Goal: Transaction & Acquisition: Obtain resource

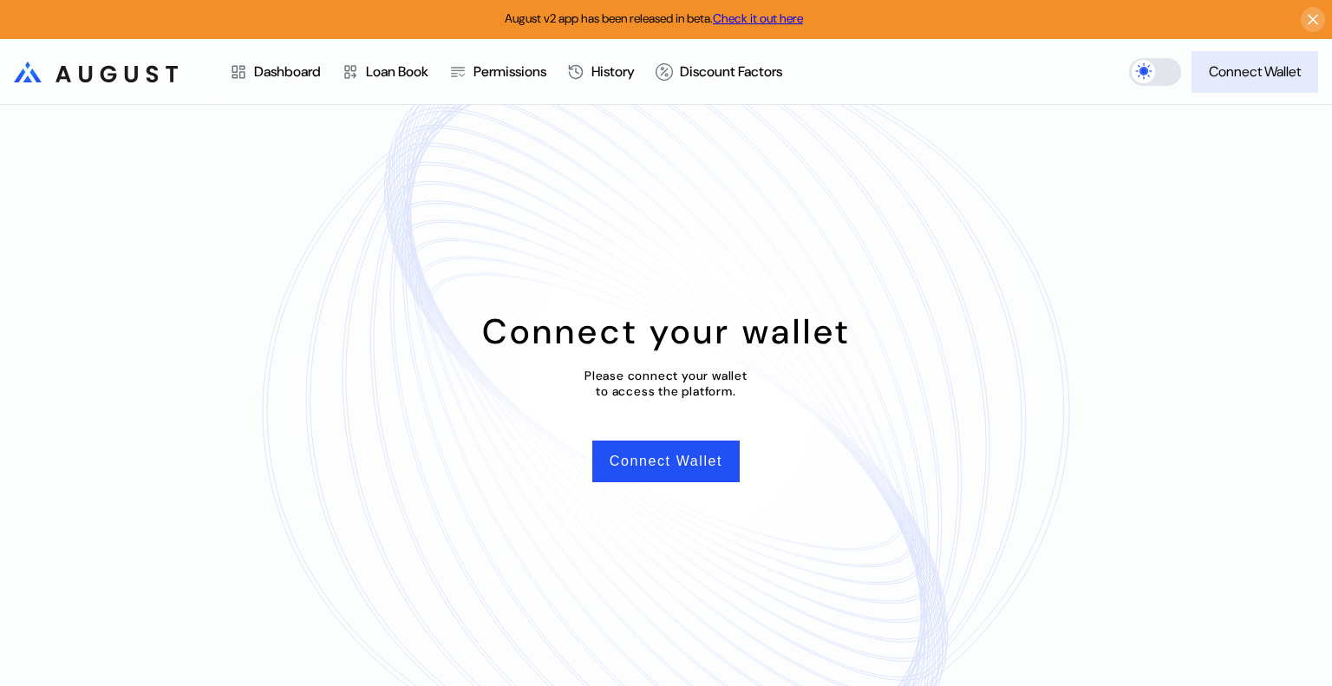
click at [1253, 69] on div "Connect Wallet" at bounding box center [1255, 71] width 92 height 18
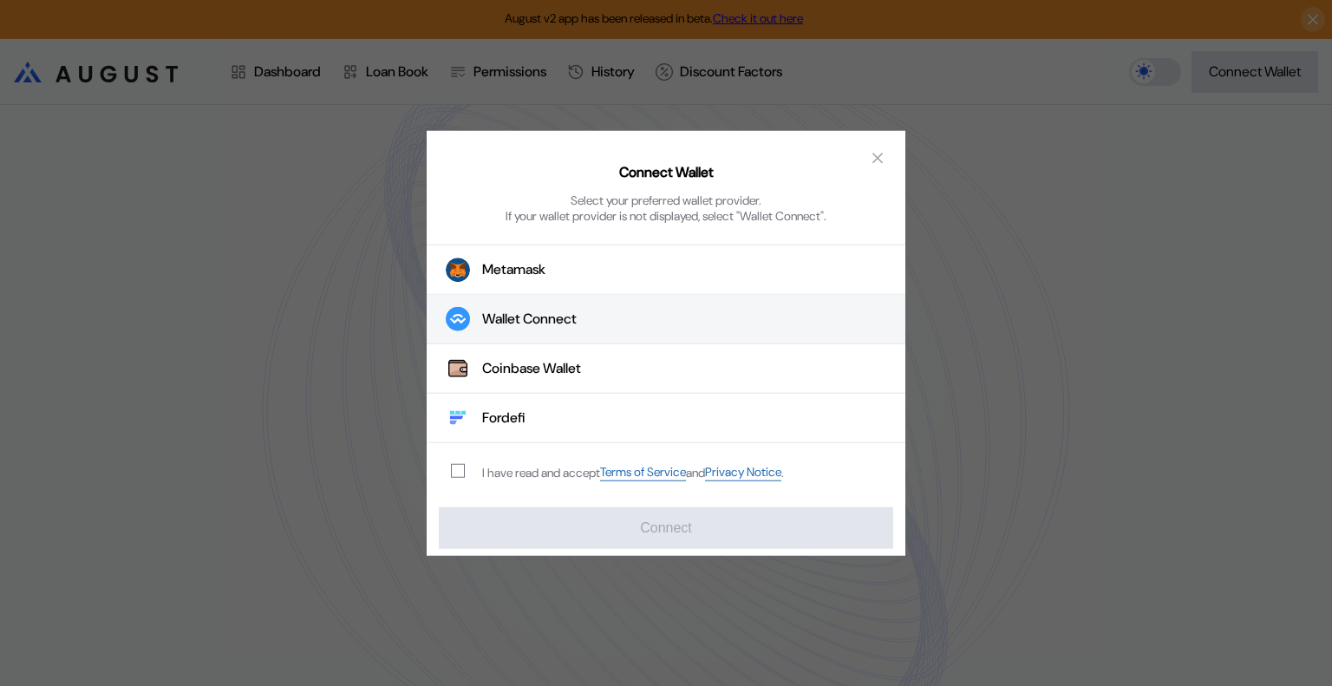
click at [514, 317] on div "Wallet Connect" at bounding box center [529, 320] width 95 height 18
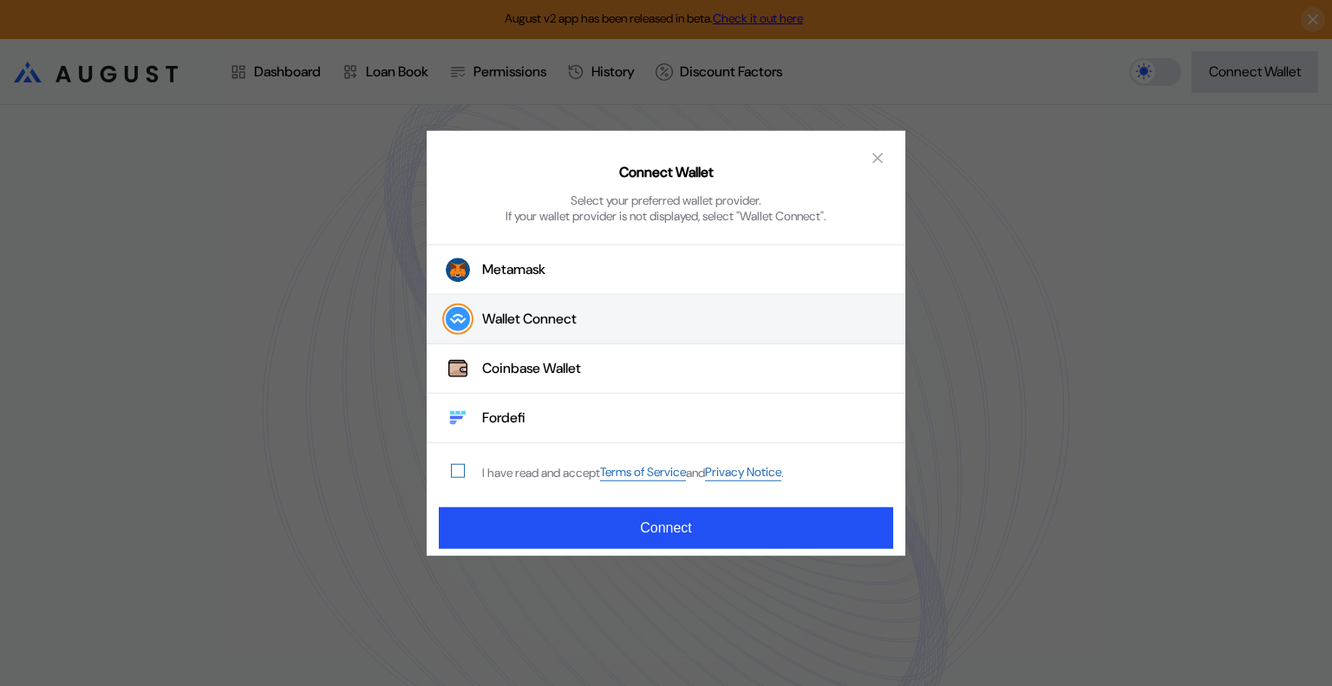
click at [460, 475] on span "modal" at bounding box center [458, 471] width 12 height 12
click at [874, 162] on icon "close modal" at bounding box center [878, 158] width 9 height 9
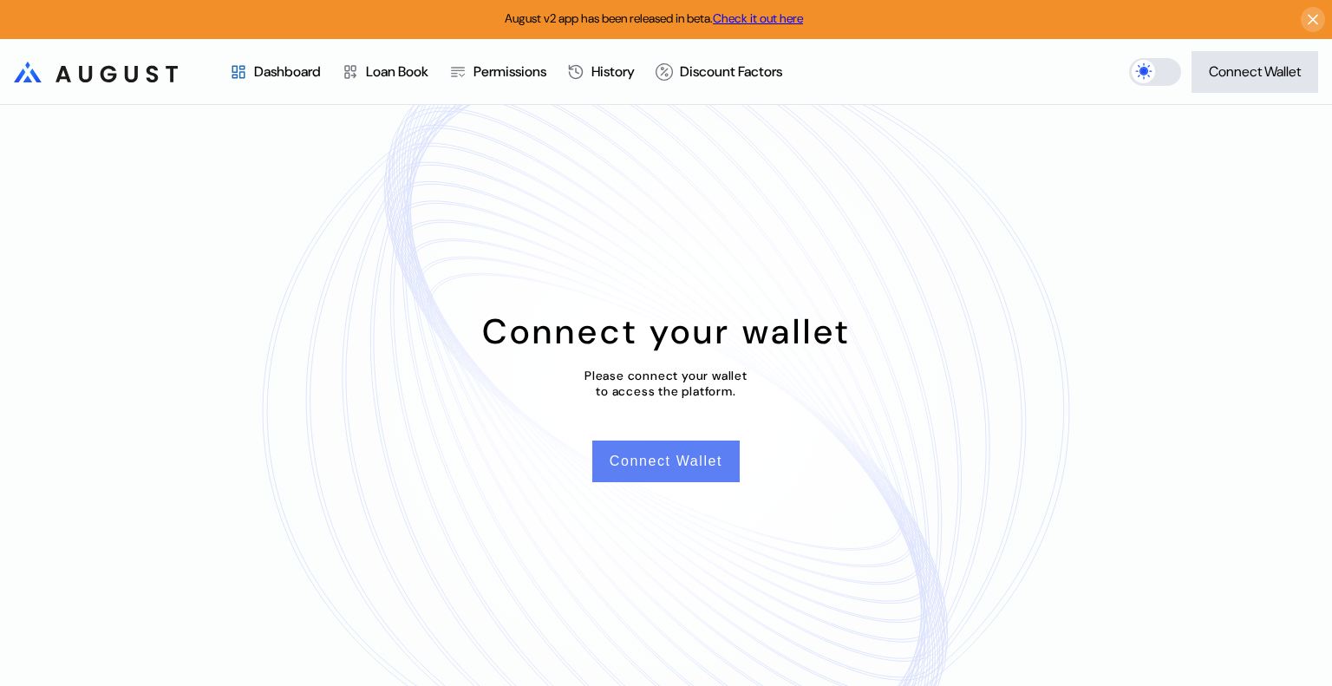
click at [664, 460] on button "Connect Wallet" at bounding box center [665, 462] width 147 height 42
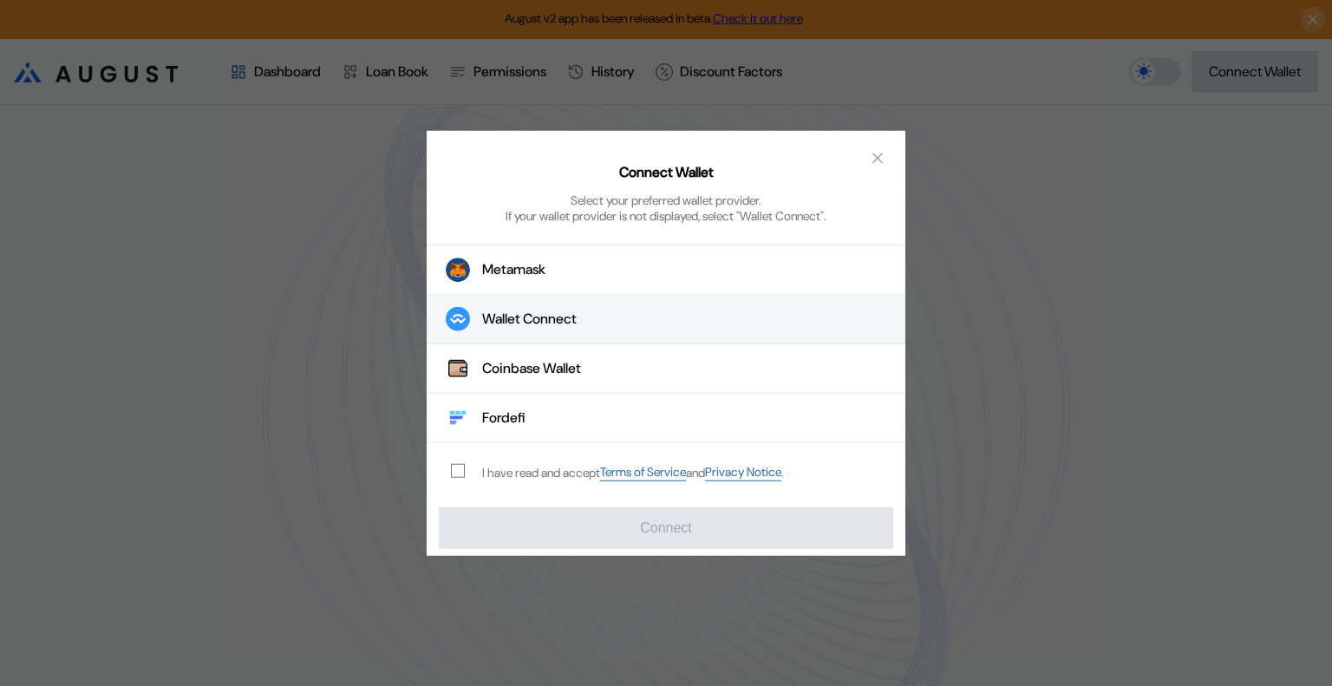
click at [538, 309] on button "Wallet Connect" at bounding box center [666, 319] width 479 height 49
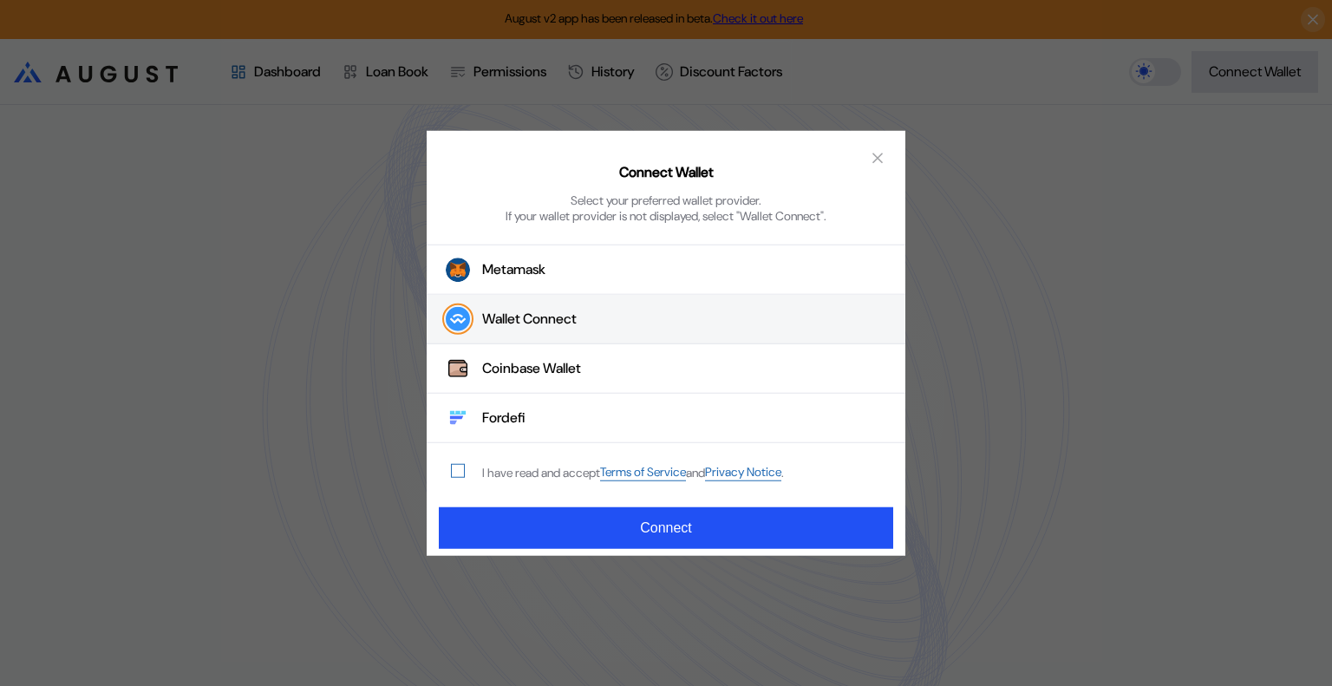
click at [461, 470] on span "modal" at bounding box center [458, 471] width 12 height 12
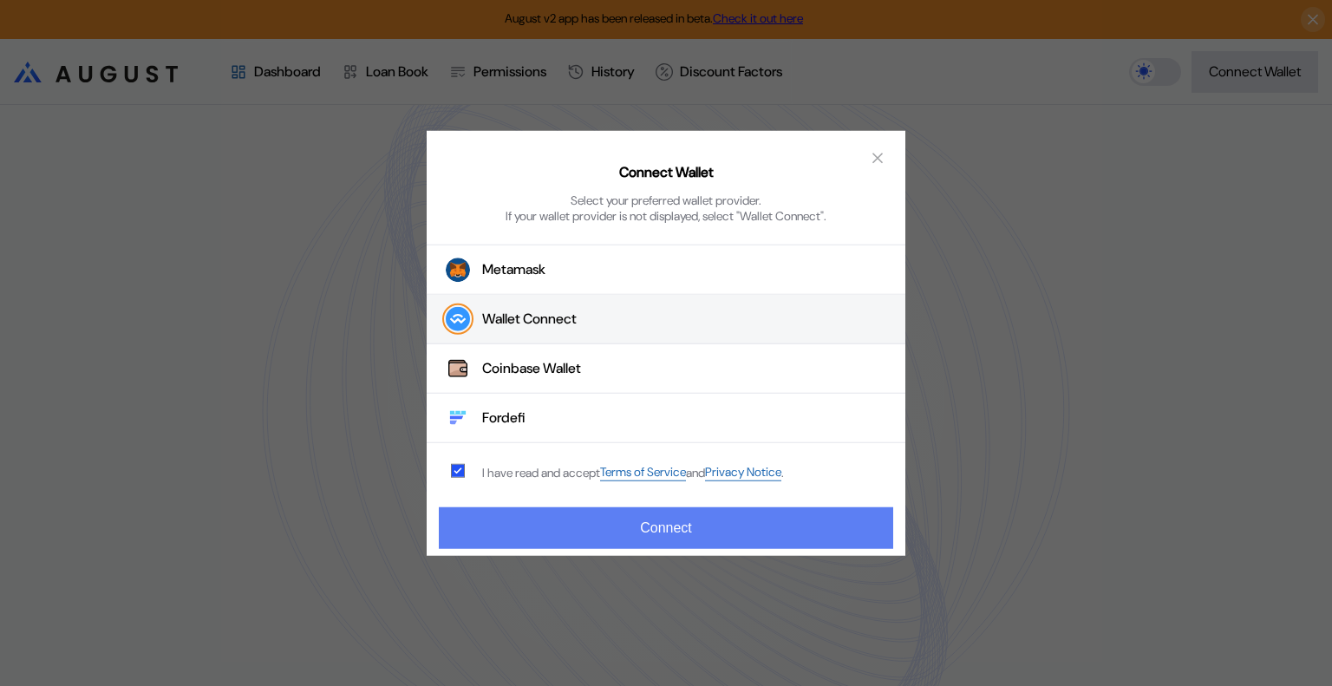
click at [645, 523] on button "Connect" at bounding box center [666, 528] width 455 height 42
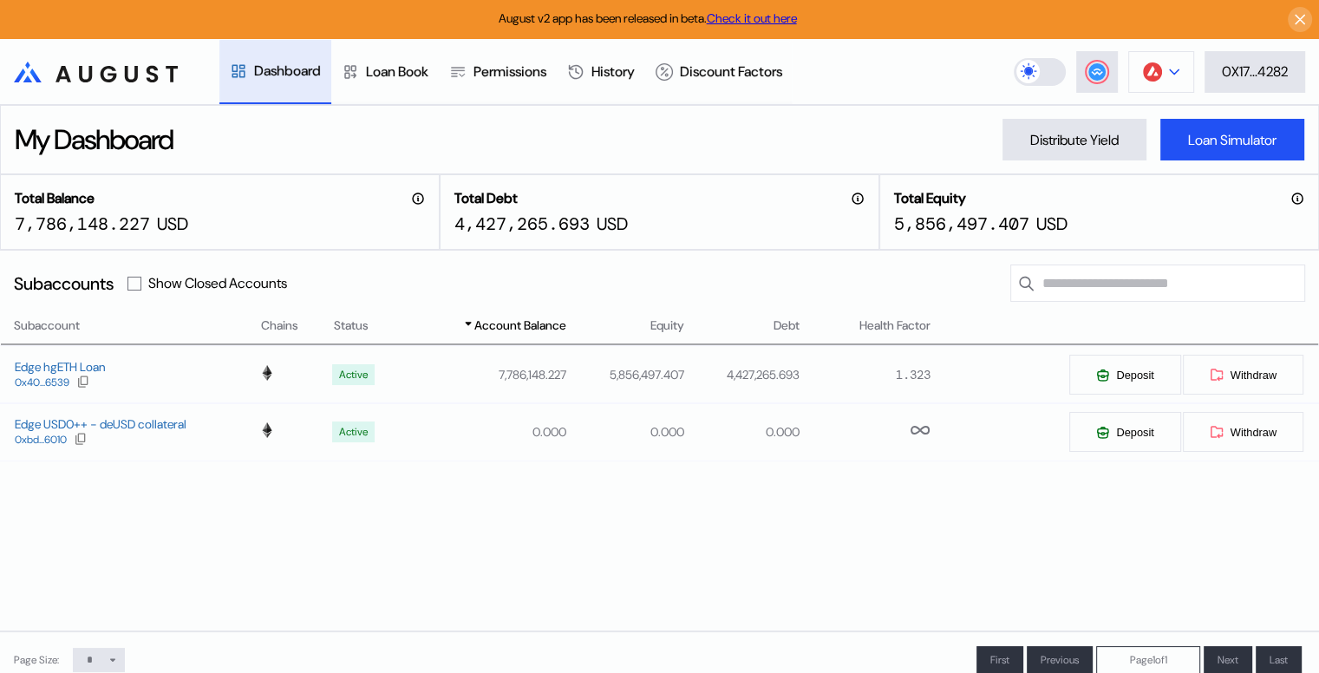
click at [1169, 72] on icon at bounding box center [1174, 72] width 10 height 7
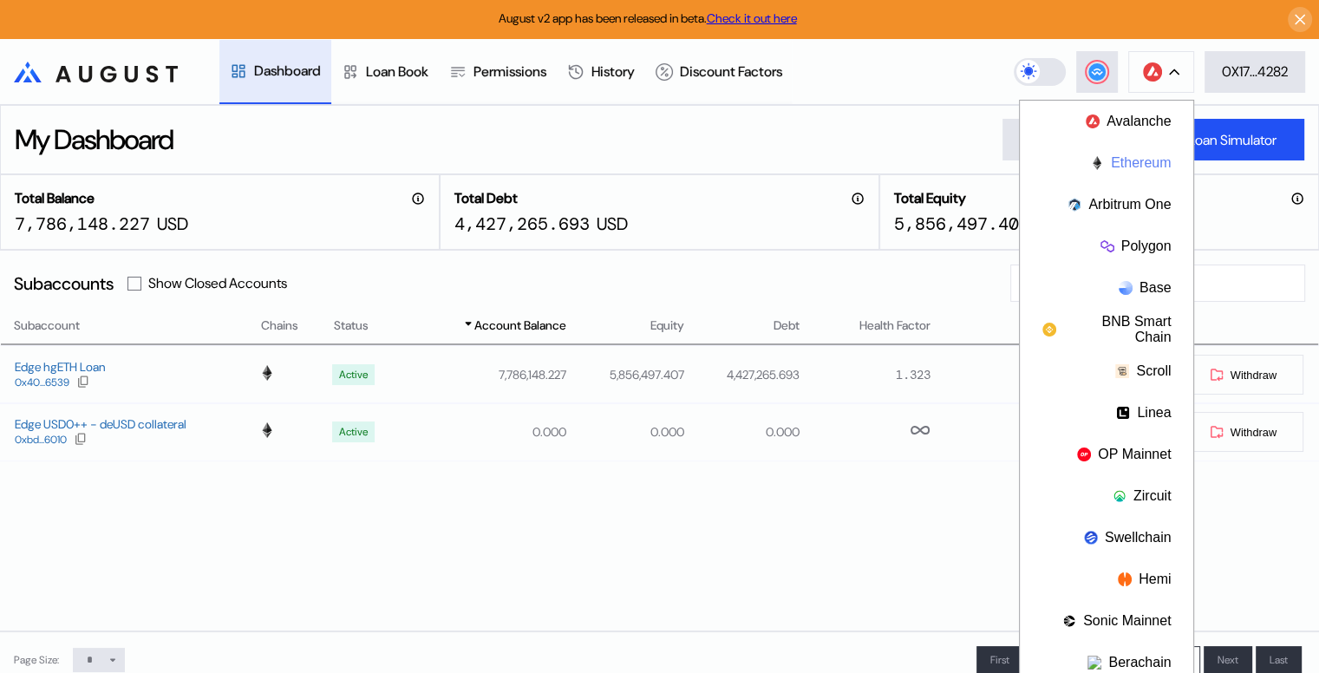
click at [1125, 163] on button "Ethereum" at bounding box center [1106, 163] width 173 height 42
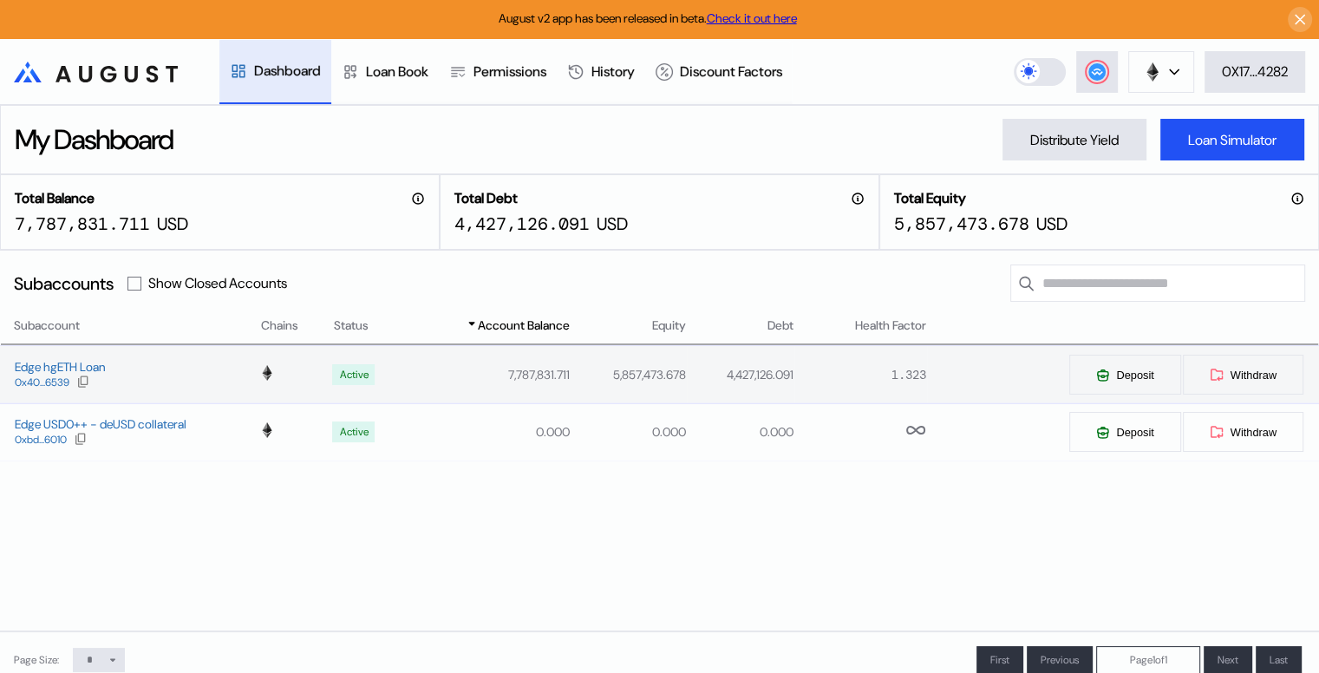
click at [643, 376] on td "5,857,473.678" at bounding box center [629, 374] width 116 height 57
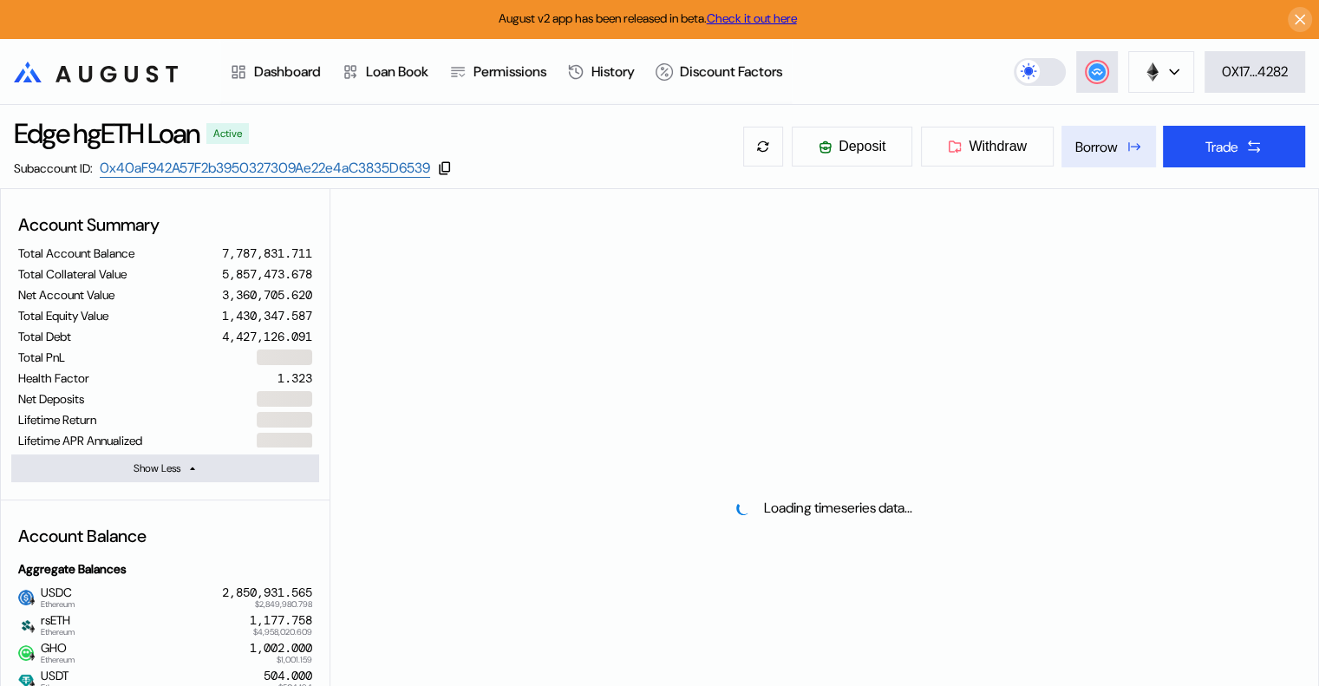
click at [1097, 147] on div "Borrow" at bounding box center [1097, 147] width 43 height 18
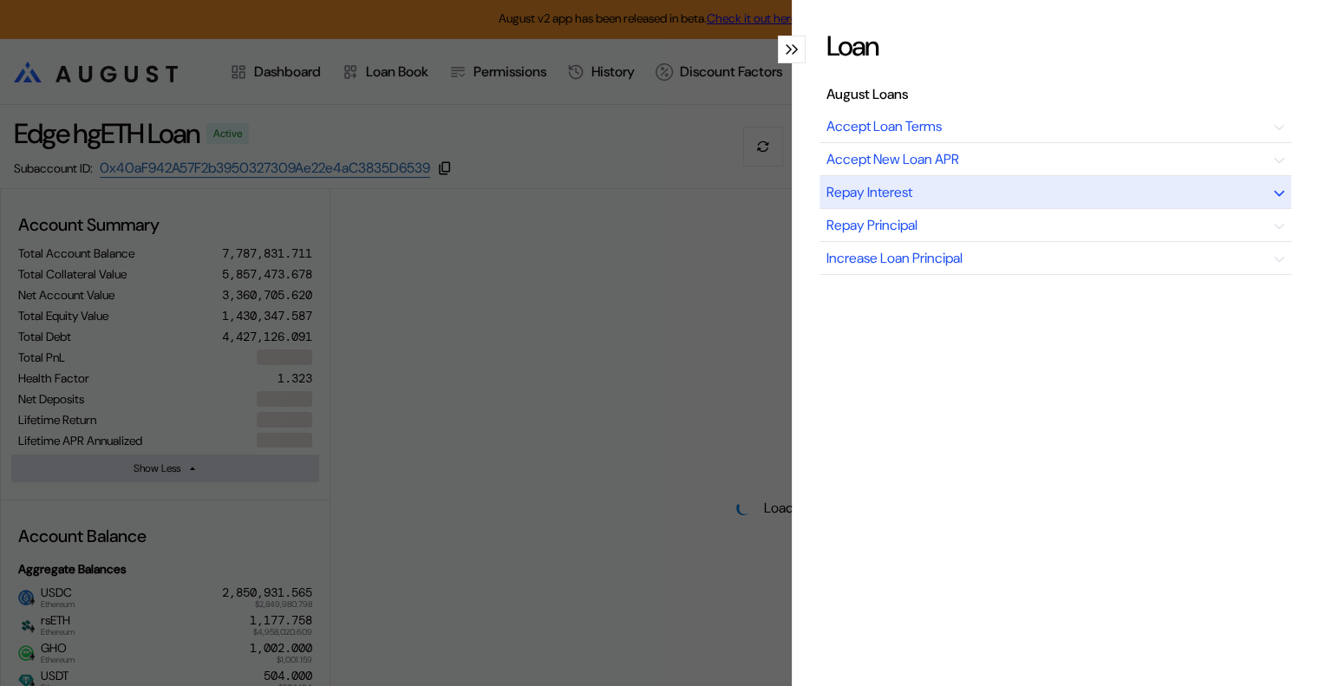
select select "*"
click at [1117, 186] on div "Repay Interest" at bounding box center [1056, 192] width 472 height 33
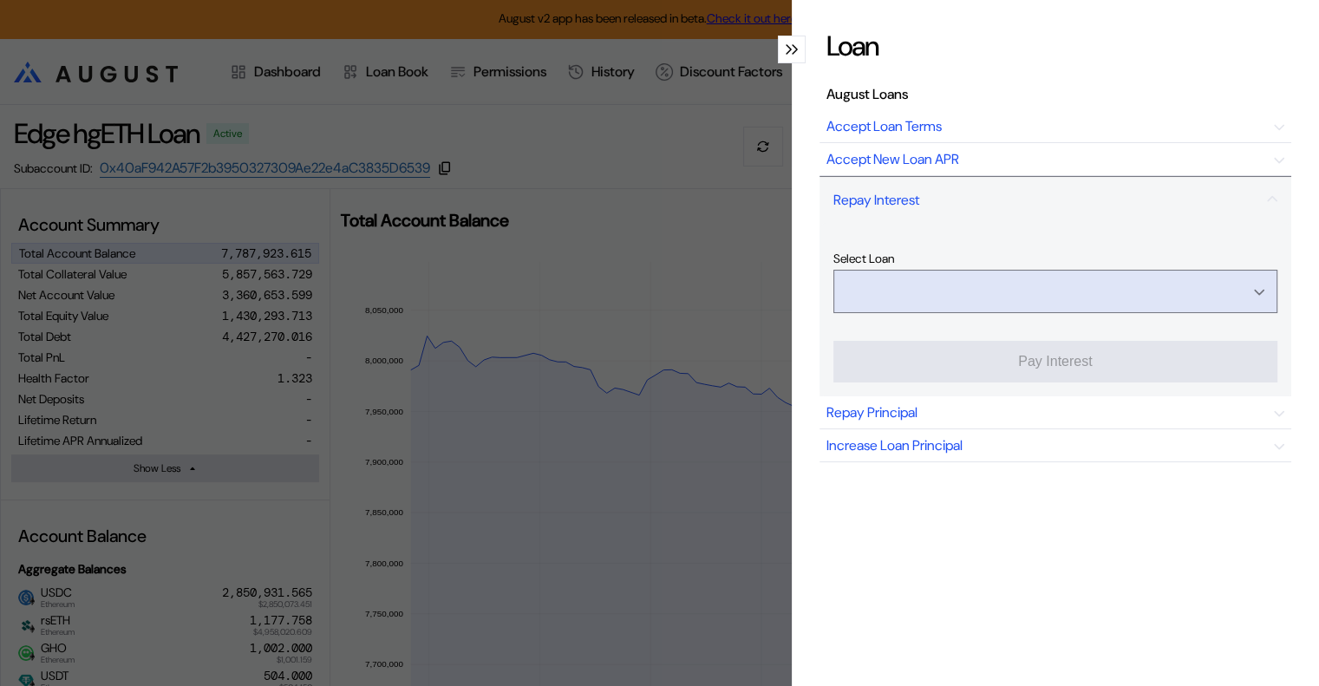
click at [1127, 285] on input "Open menu" at bounding box center [1046, 292] width 399 height 42
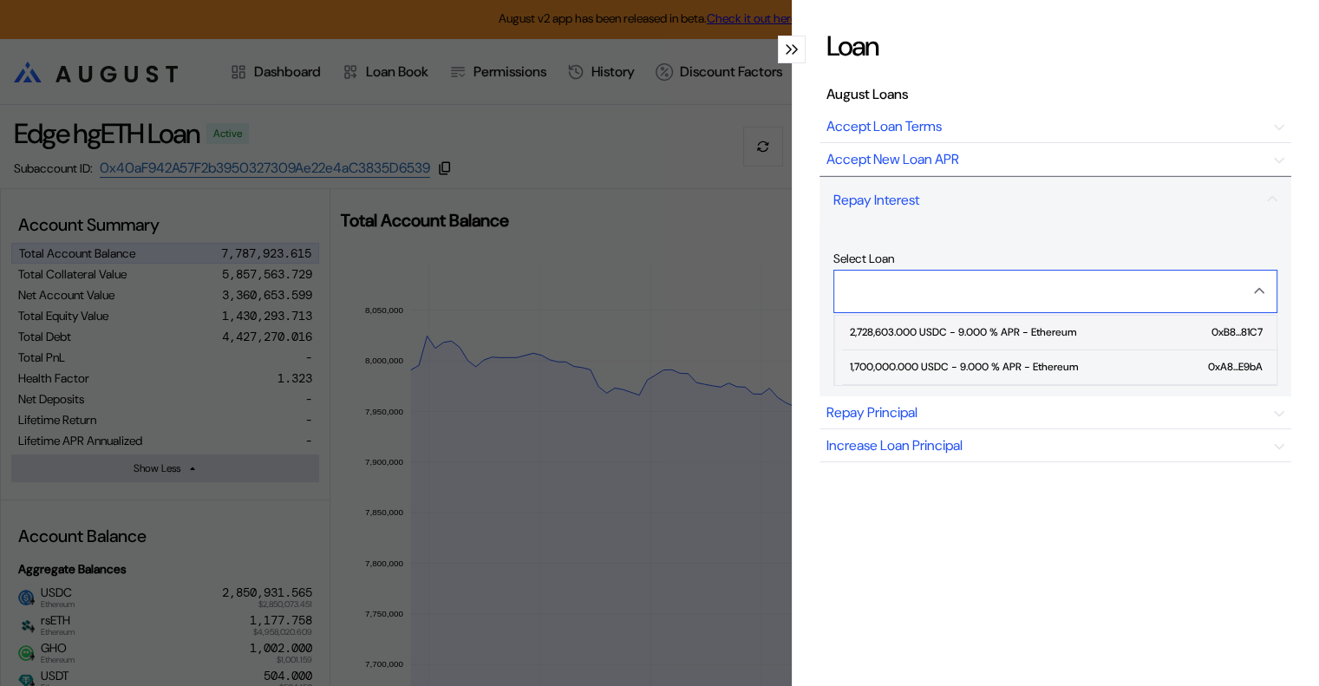
click at [1051, 331] on div "2,728,603.000 USDC - 9.000 % APR - Ethereum" at bounding box center [962, 332] width 226 height 12
type input "**********"
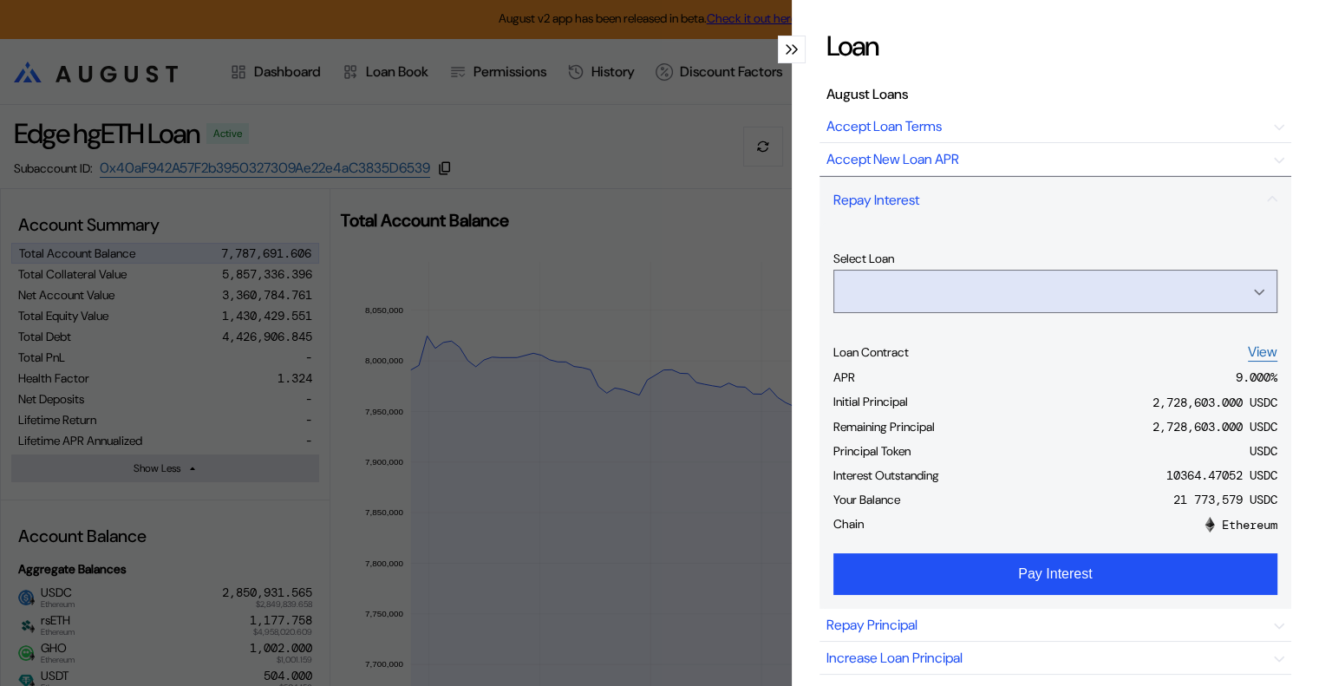
click at [1050, 284] on input "Open menu" at bounding box center [1046, 292] width 399 height 42
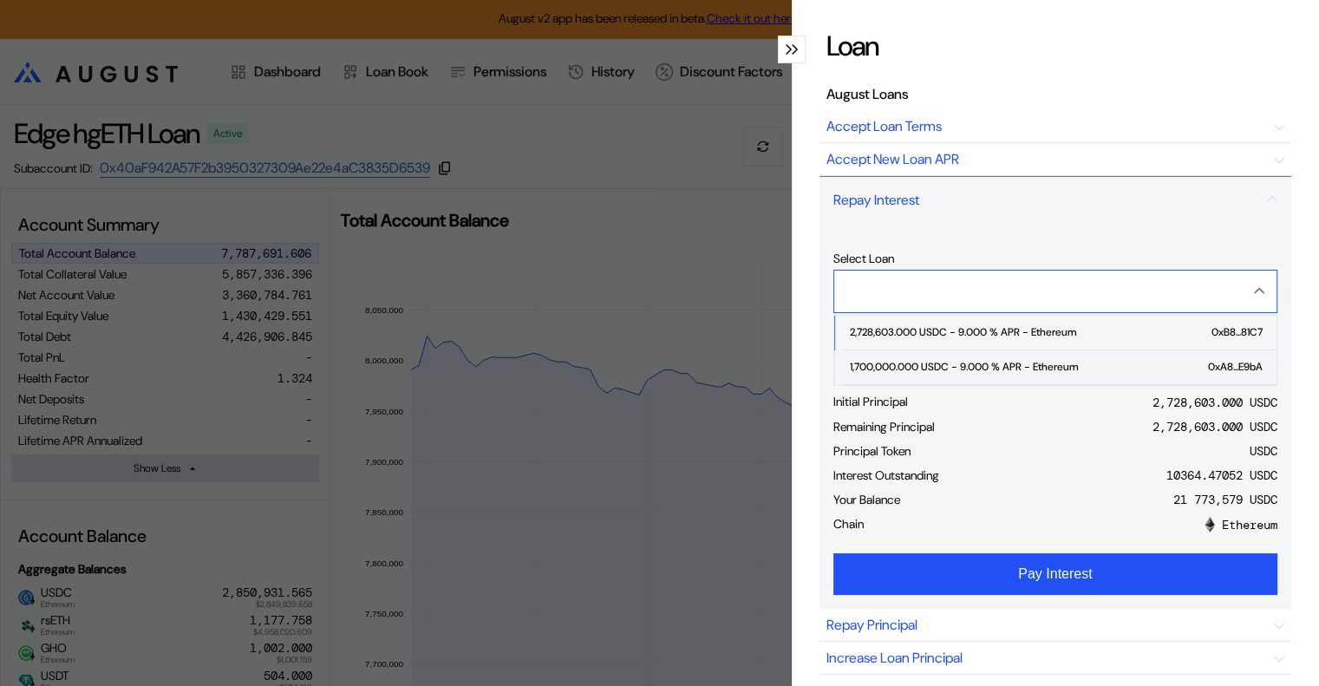
click at [970, 361] on div "1,700,000.000 USDC - 9.000 % APR - Ethereum" at bounding box center [963, 367] width 228 height 12
type input "**********"
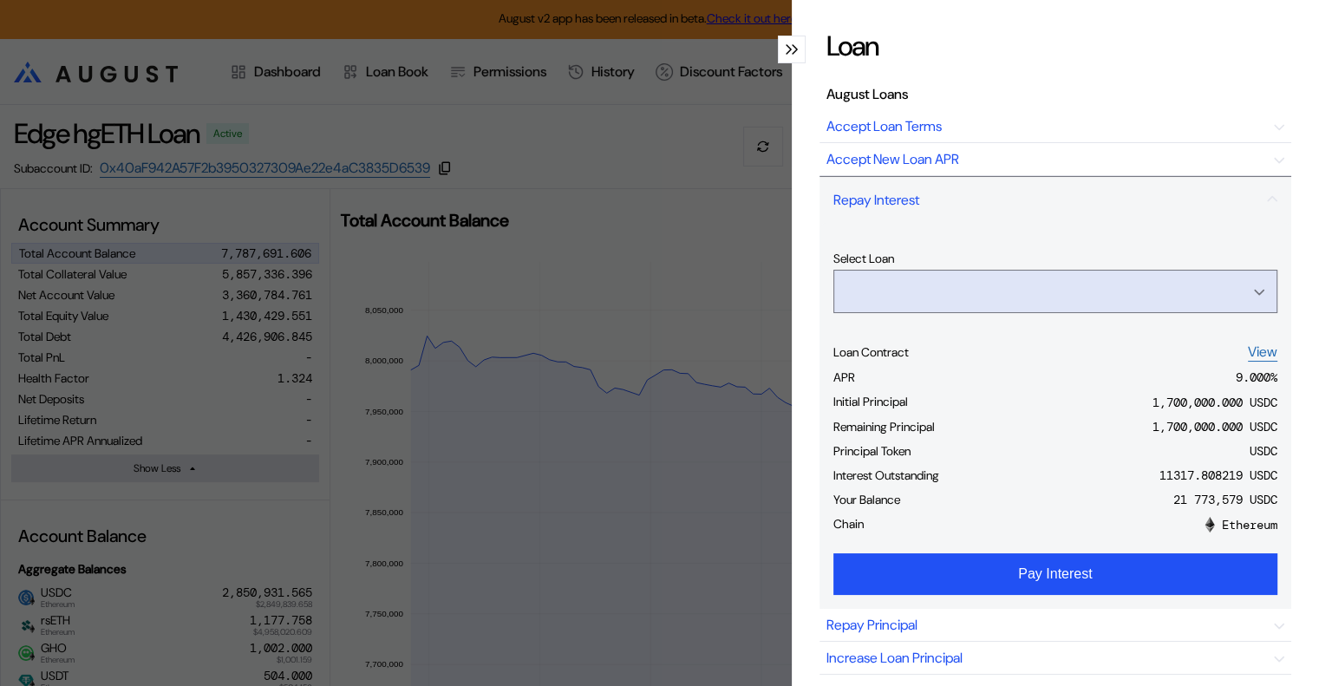
click at [1024, 294] on input "Open menu" at bounding box center [1046, 292] width 399 height 42
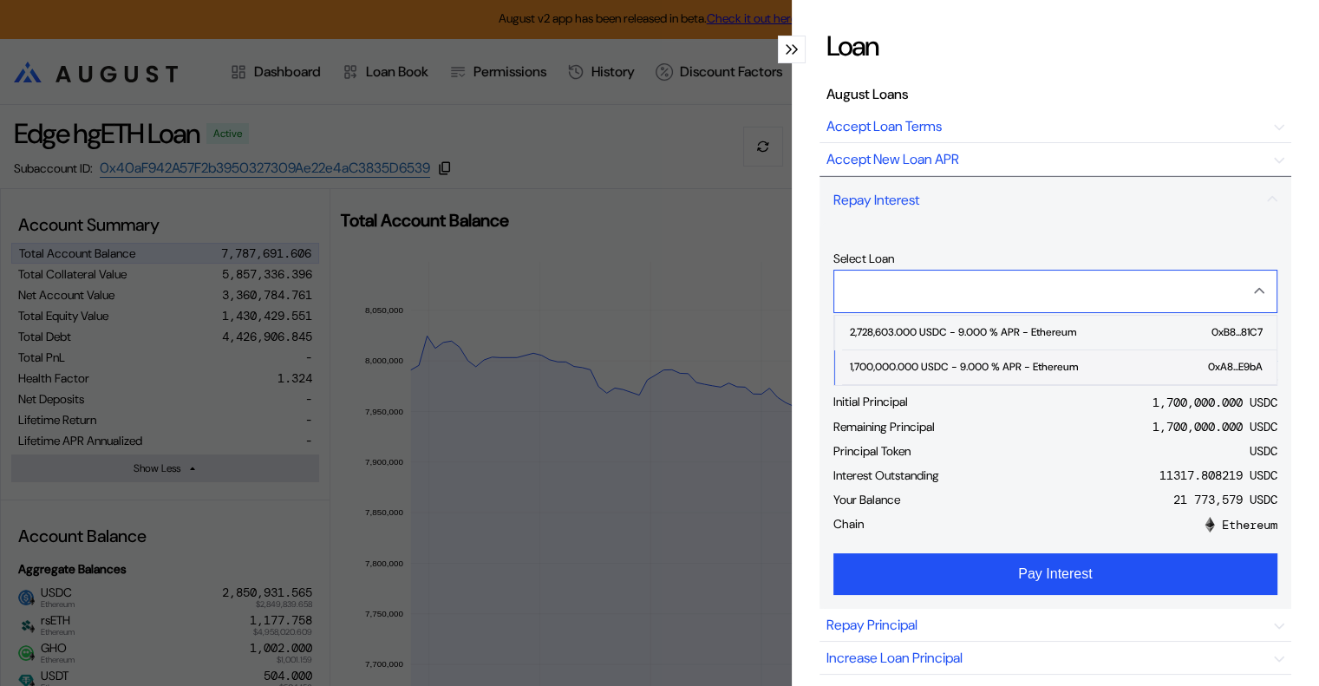
click at [993, 361] on div "1,700,000.000 USDC - 9.000 % APR - Ethereum" at bounding box center [963, 367] width 228 height 12
type input "**********"
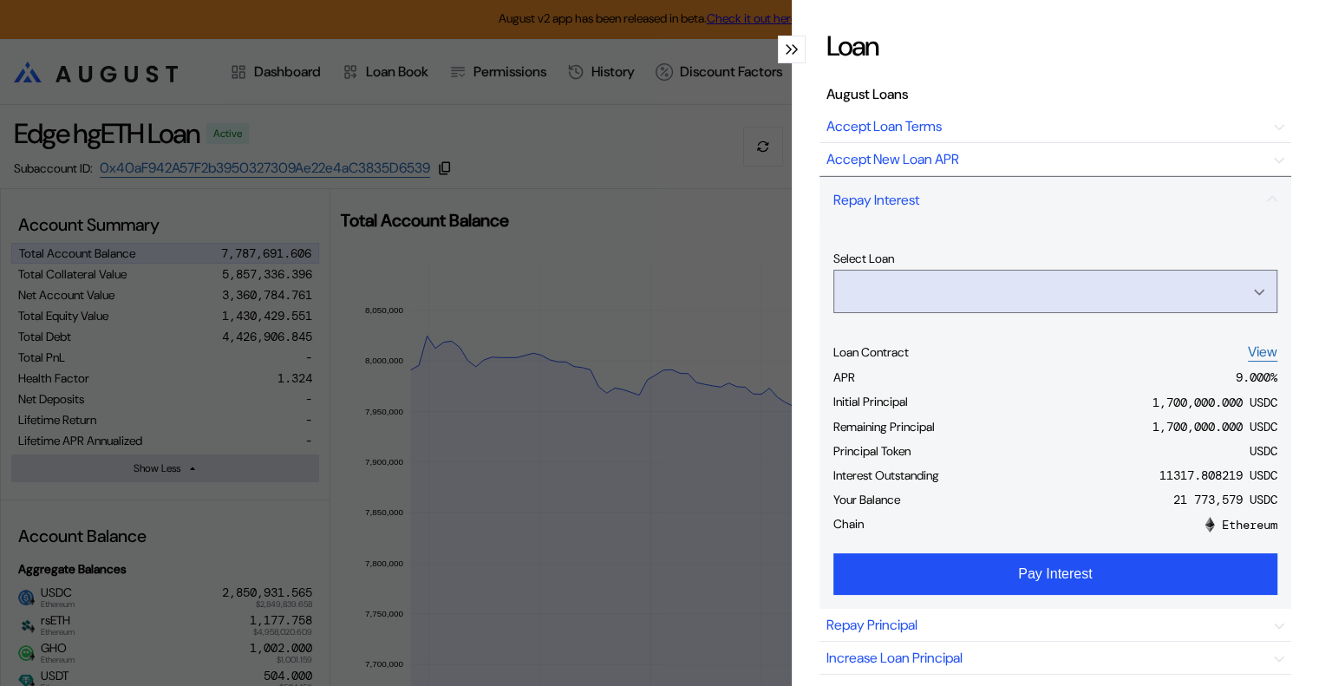
click at [994, 293] on input "Open menu" at bounding box center [1046, 292] width 399 height 42
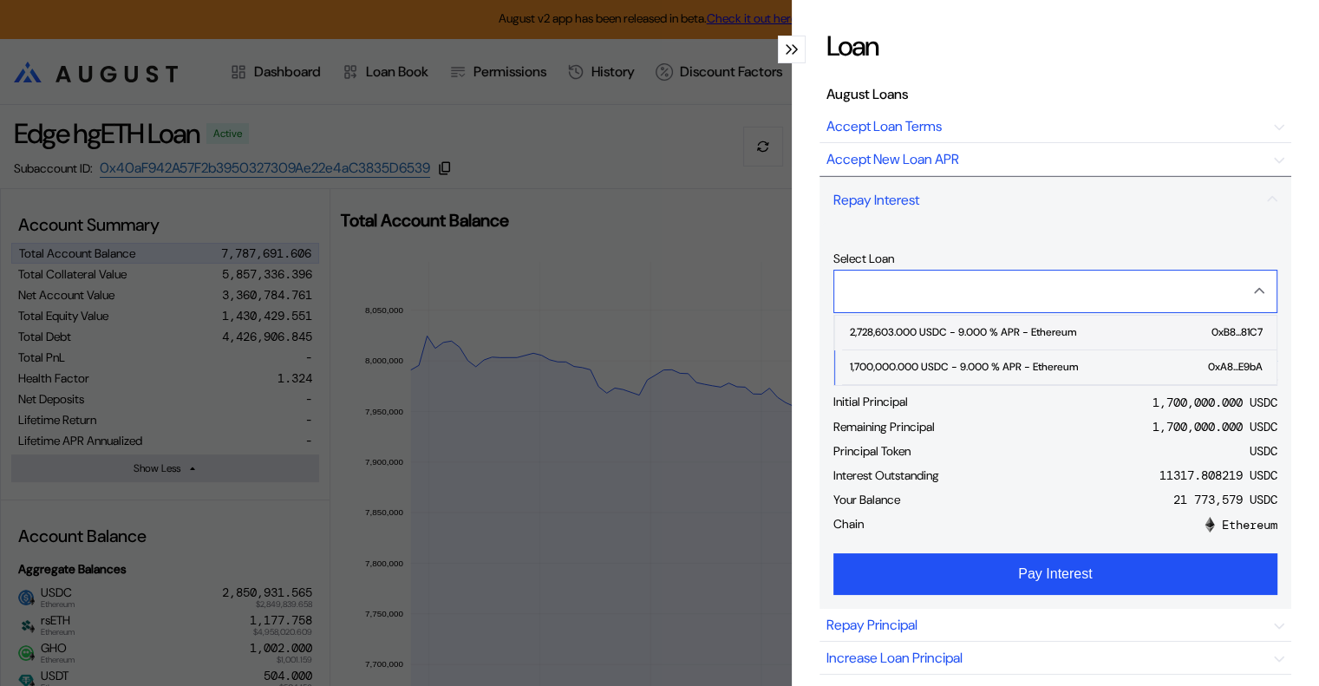
click at [991, 329] on div "2,728,603.000 USDC - 9.000 % APR - Ethereum" at bounding box center [962, 332] width 226 height 12
type input "**********"
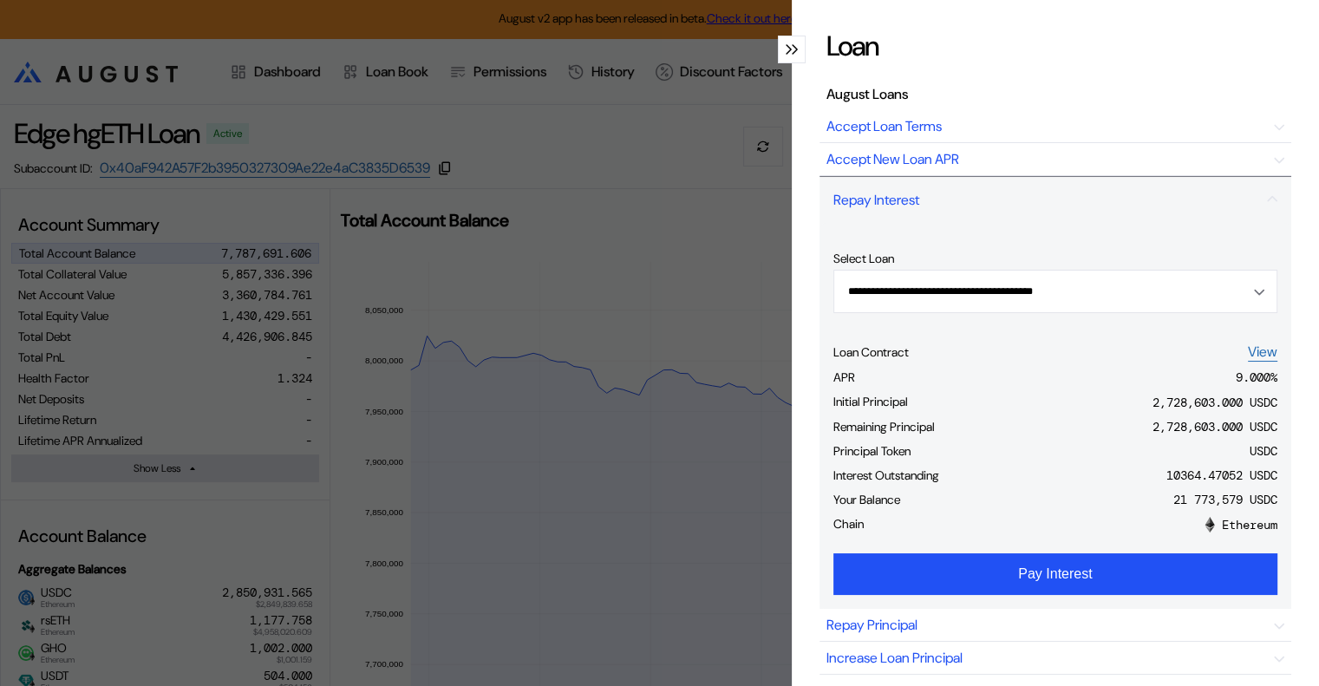
click at [786, 46] on icon "modal" at bounding box center [789, 49] width 6 height 10
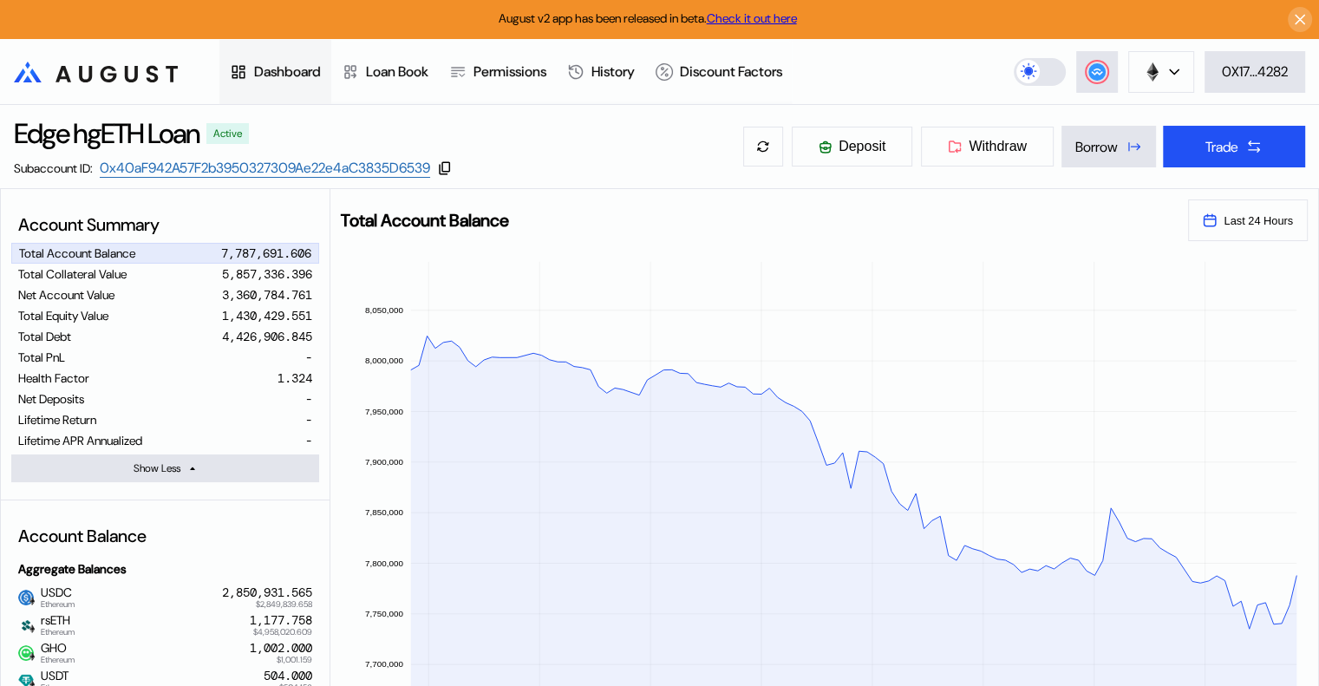
click at [267, 69] on div "Dashboard" at bounding box center [287, 71] width 67 height 18
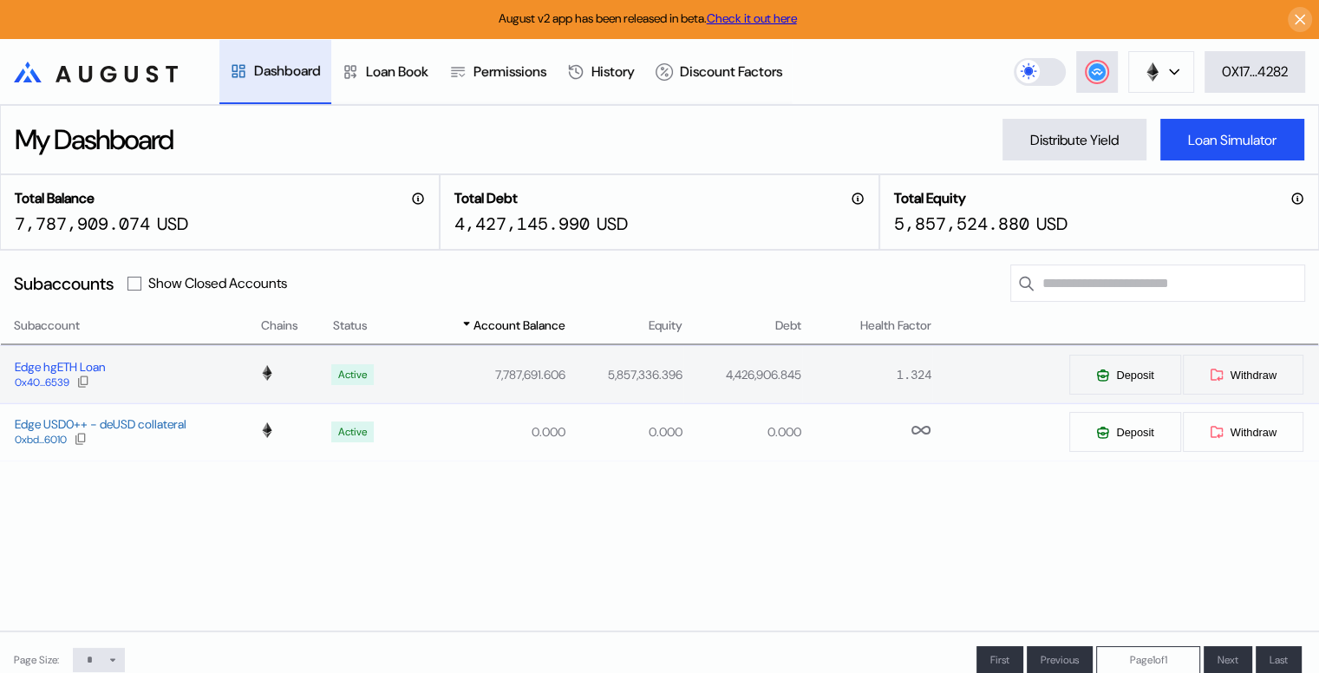
click at [40, 370] on div "Edge hgETH Loan" at bounding box center [60, 367] width 90 height 16
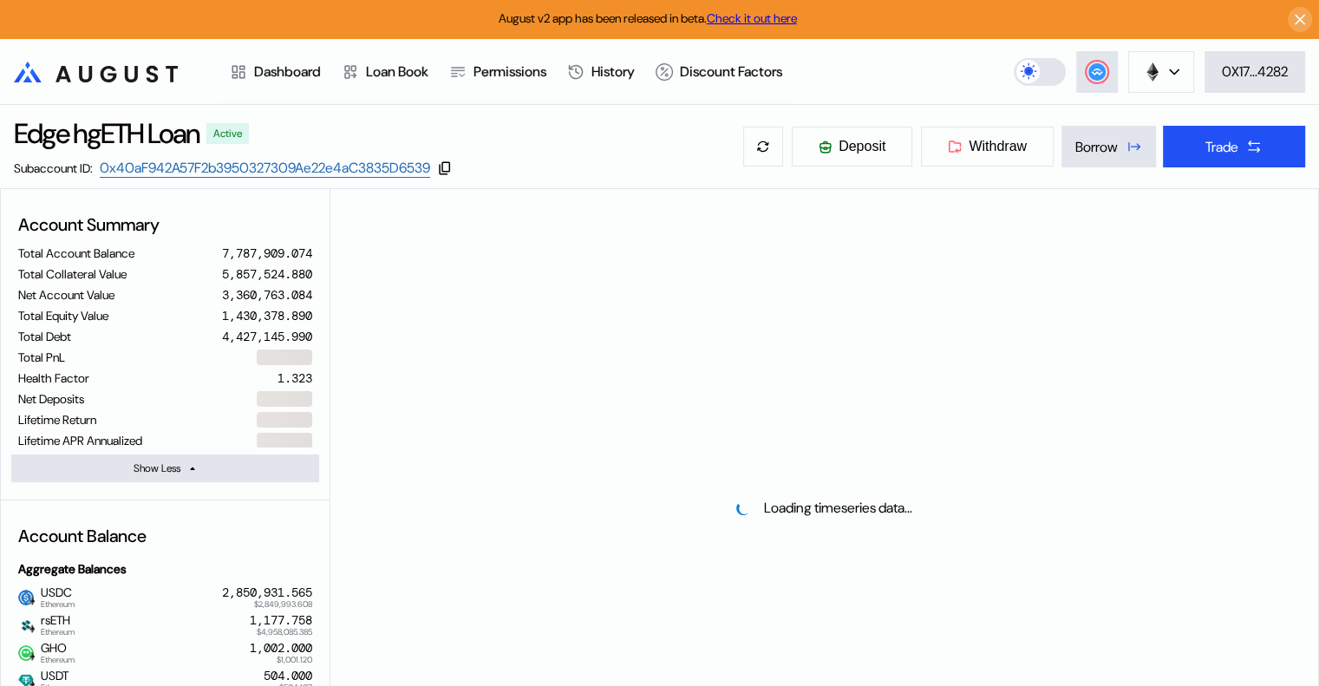
select select "*"
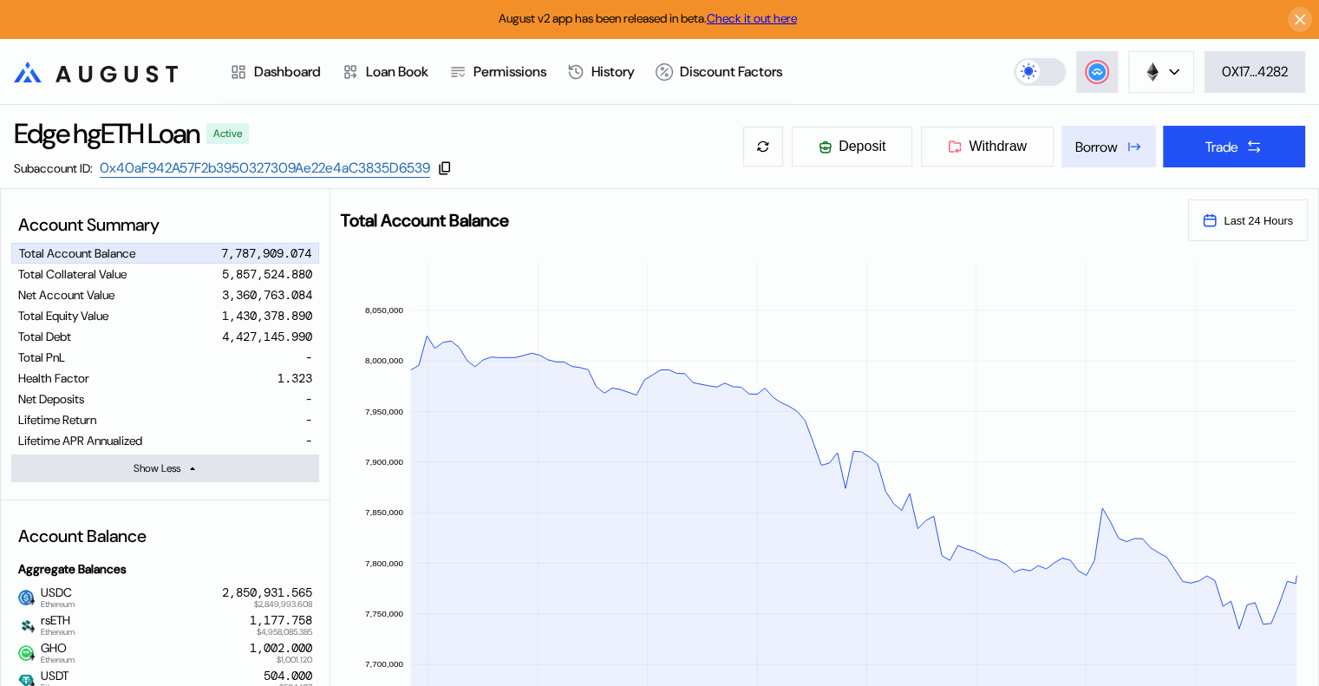
click at [1079, 141] on div "Borrow" at bounding box center [1097, 147] width 43 height 18
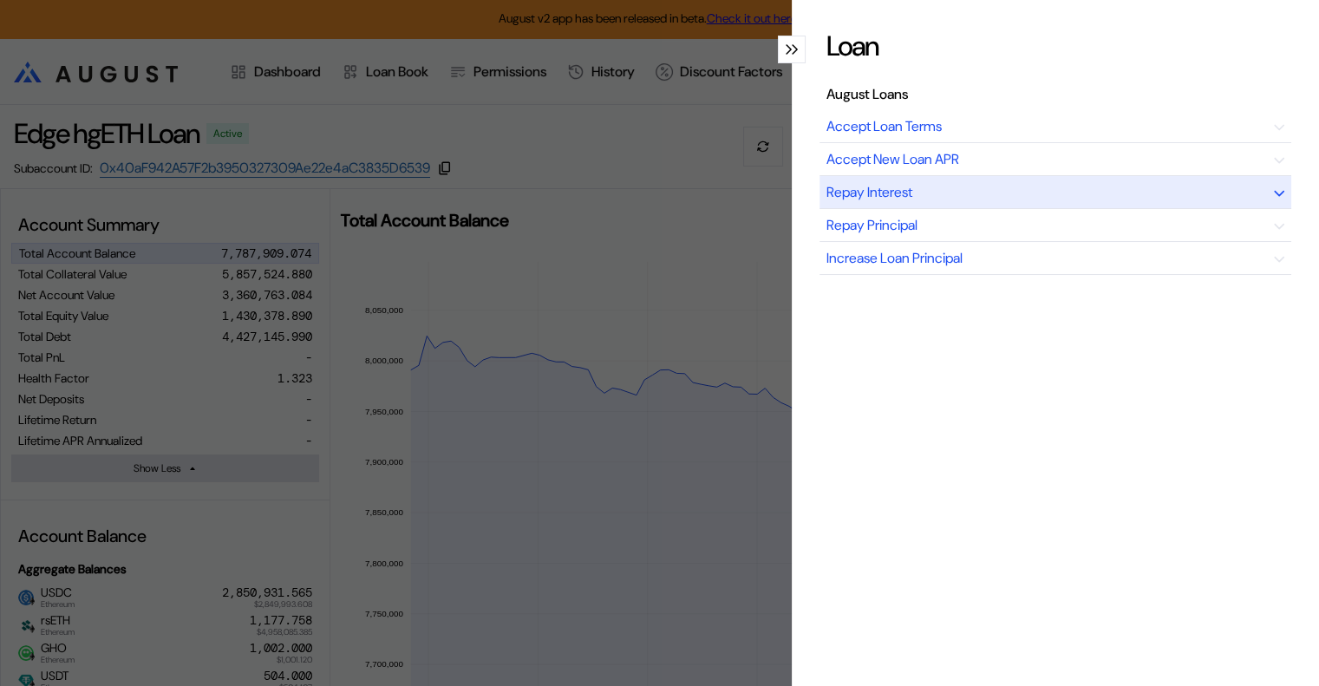
click at [932, 192] on div "Repay Interest" at bounding box center [1056, 192] width 472 height 33
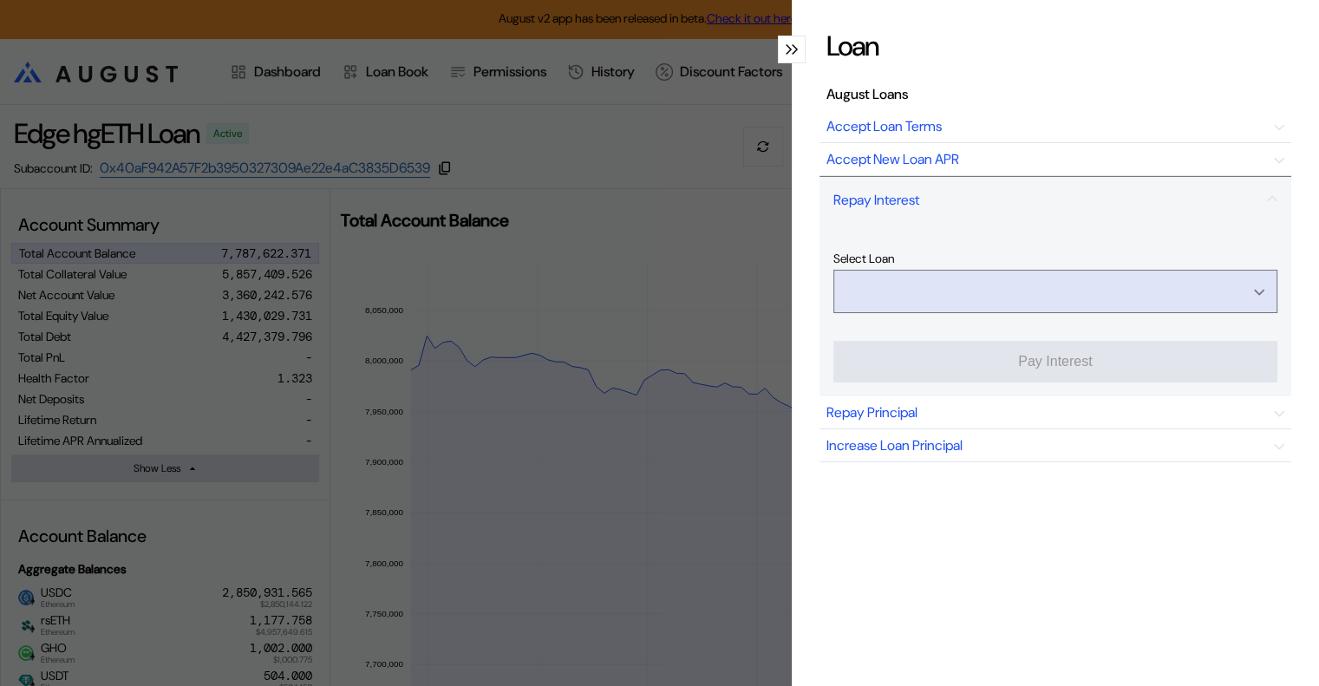
click at [990, 291] on input "Open menu" at bounding box center [1046, 292] width 399 height 42
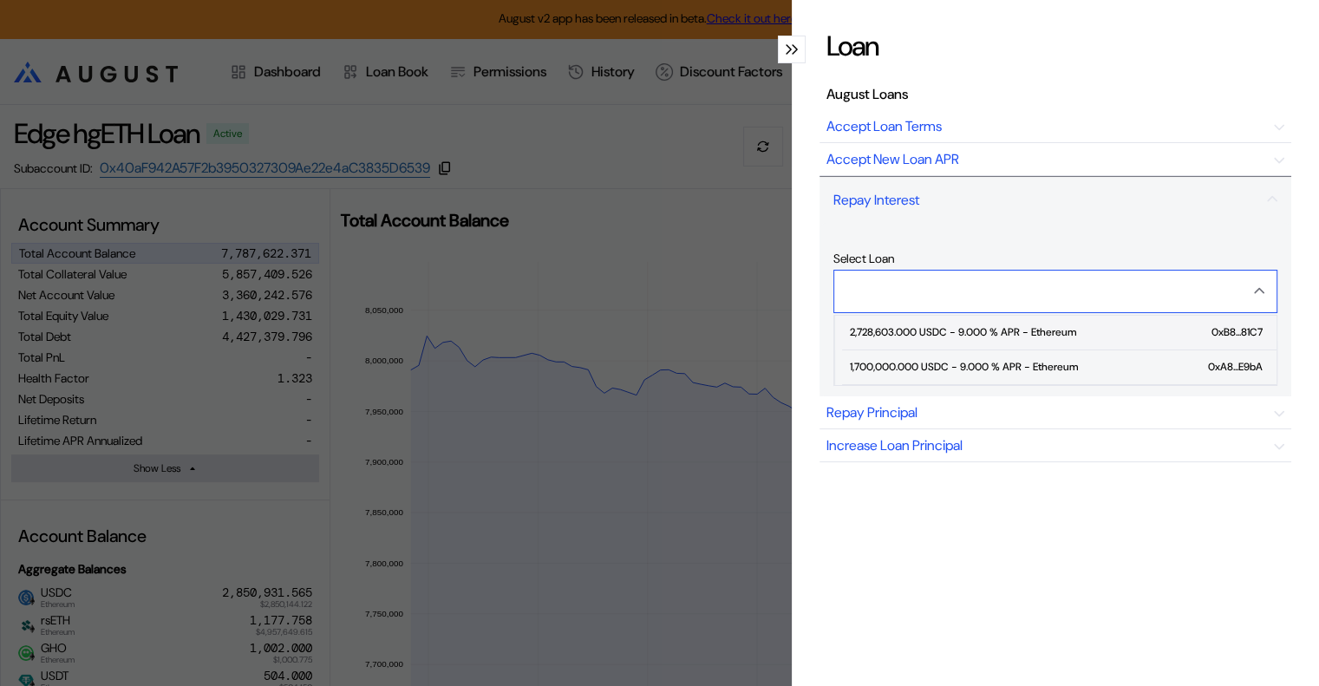
click at [961, 333] on div "2,728,603.000 USDC - 9.000 % APR - Ethereum" at bounding box center [962, 332] width 226 height 12
type input "**********"
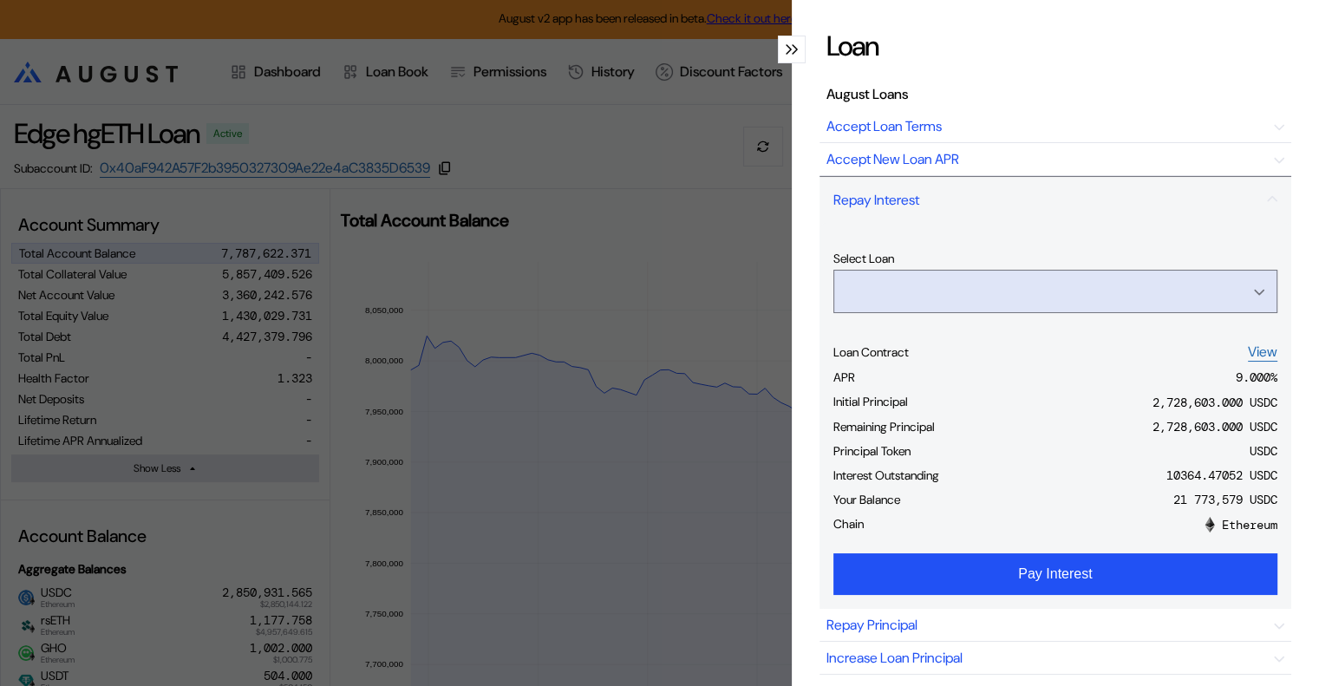
click at [1027, 288] on input "Open menu" at bounding box center [1046, 292] width 399 height 42
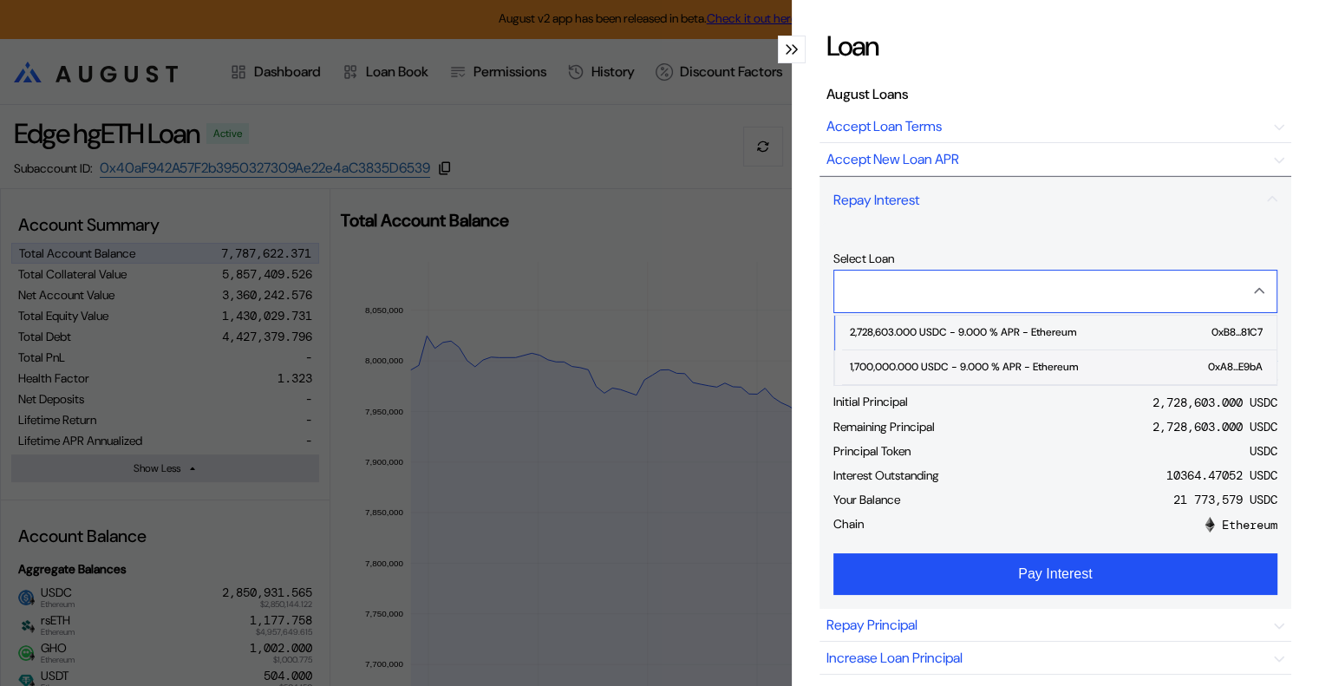
click at [969, 364] on div "1,700,000.000 USDC - 9.000 % APR - Ethereum" at bounding box center [963, 367] width 228 height 12
type input "**********"
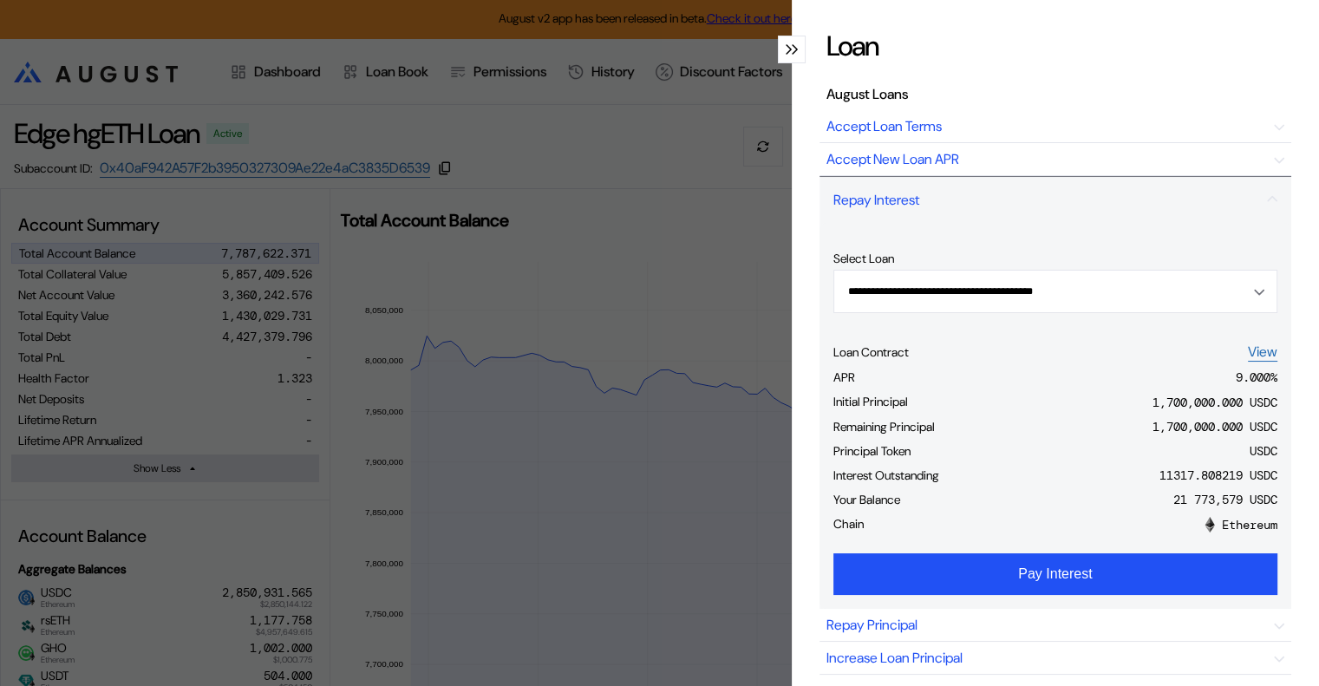
click at [786, 52] on icon "modal" at bounding box center [789, 49] width 6 height 10
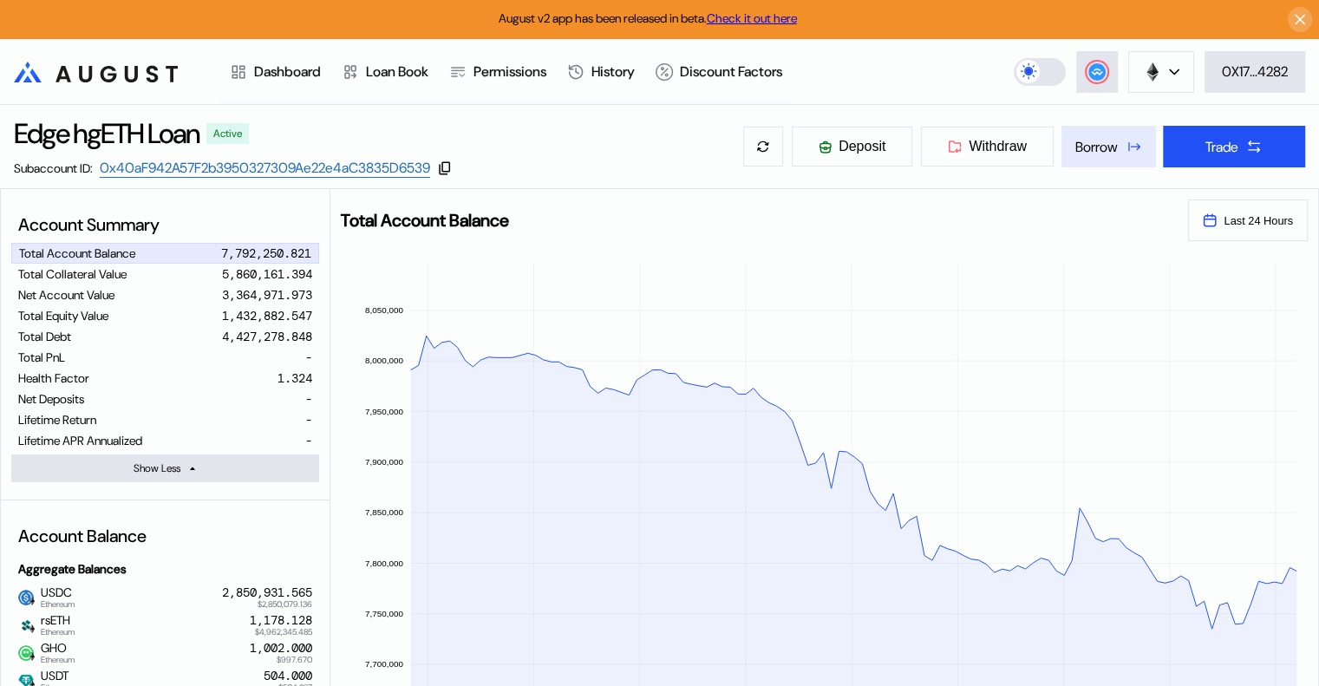
click at [1096, 148] on div "Borrow" at bounding box center [1097, 147] width 43 height 18
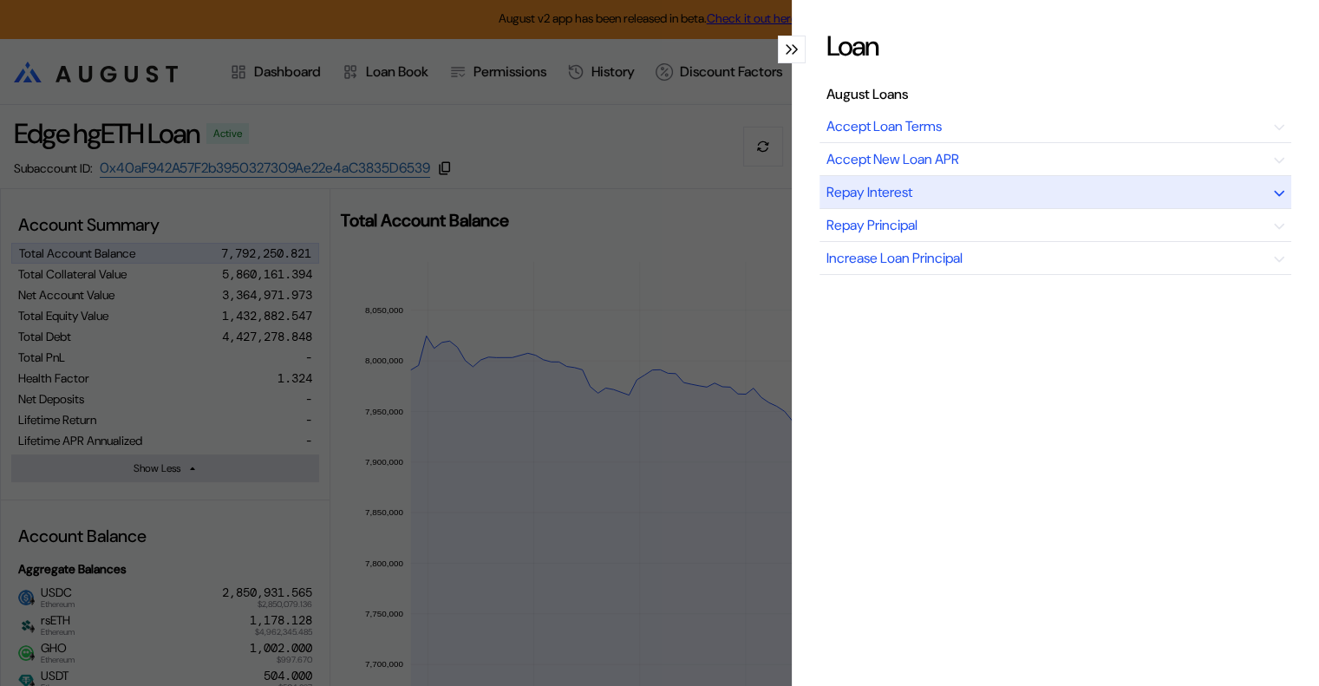
click at [1000, 186] on div "Repay Interest" at bounding box center [1056, 192] width 472 height 33
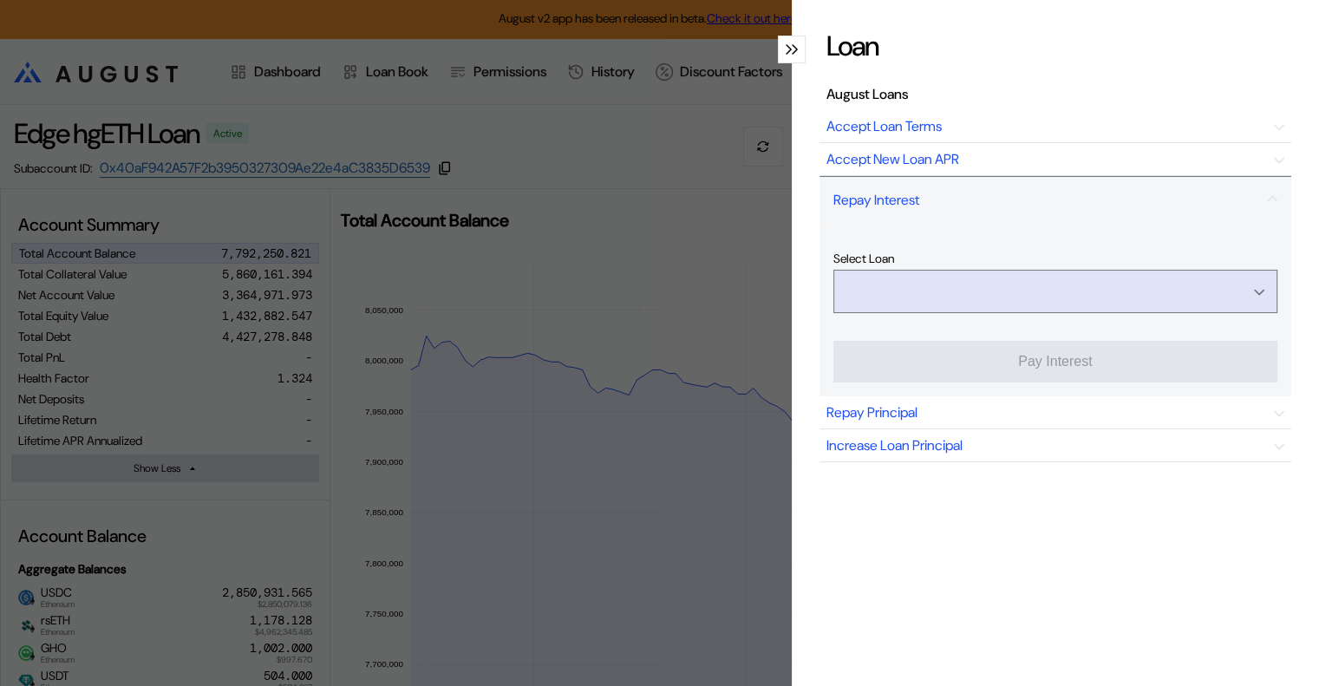
click at [1024, 289] on input "Open menu" at bounding box center [1046, 292] width 399 height 42
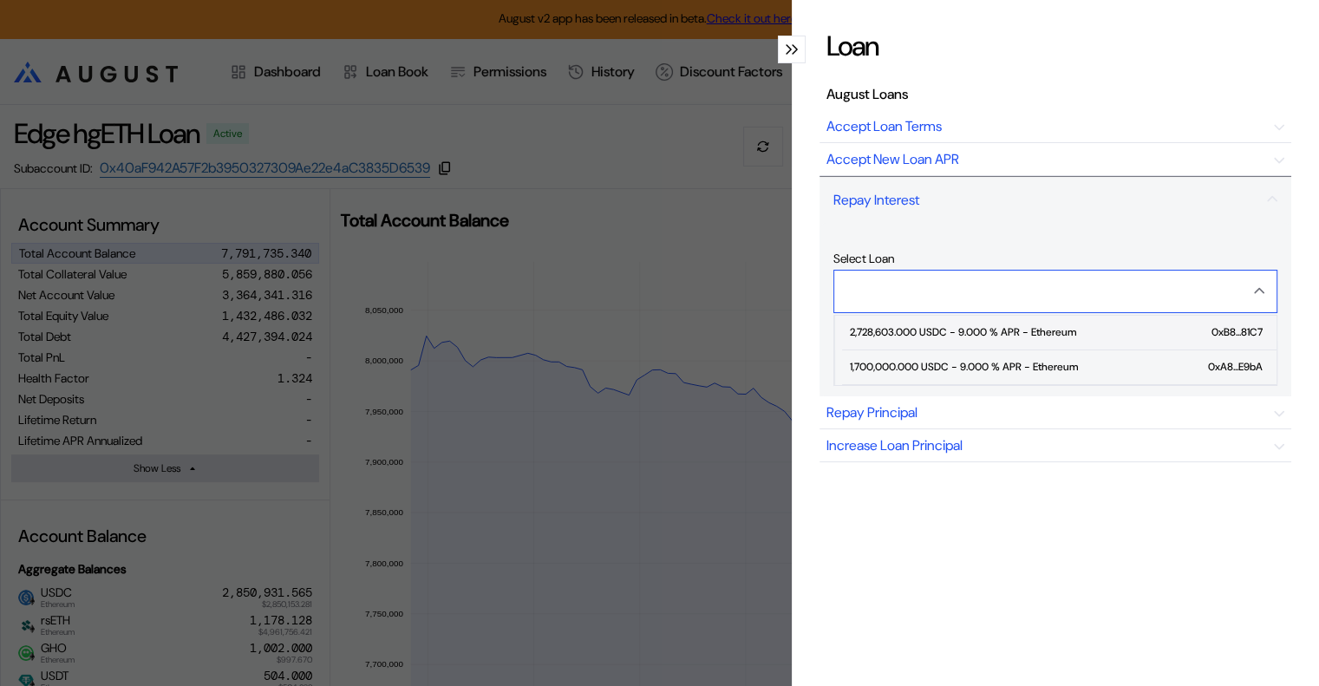
click at [989, 326] on div "2,728,603.000 USDC - 9.000 % APR - Ethereum" at bounding box center [962, 332] width 226 height 12
type input "**********"
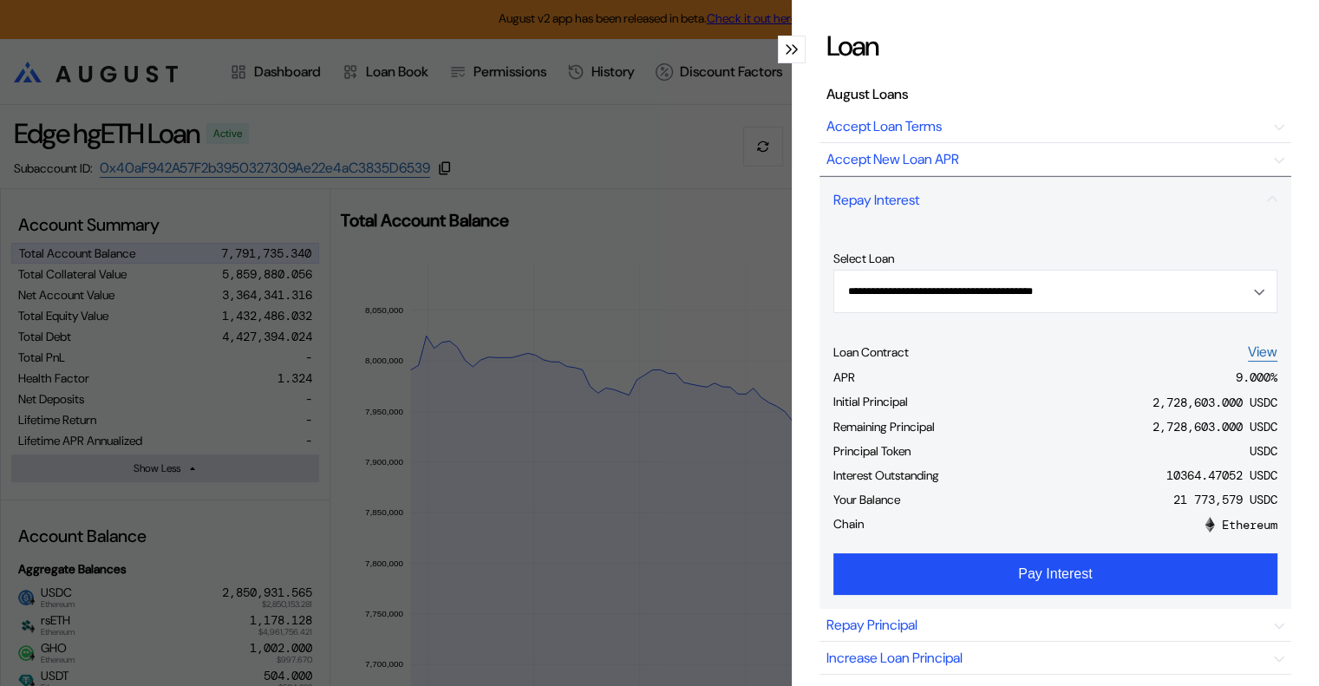
click at [786, 49] on icon "modal" at bounding box center [789, 49] width 6 height 10
